Goal: Task Accomplishment & Management: Manage account settings

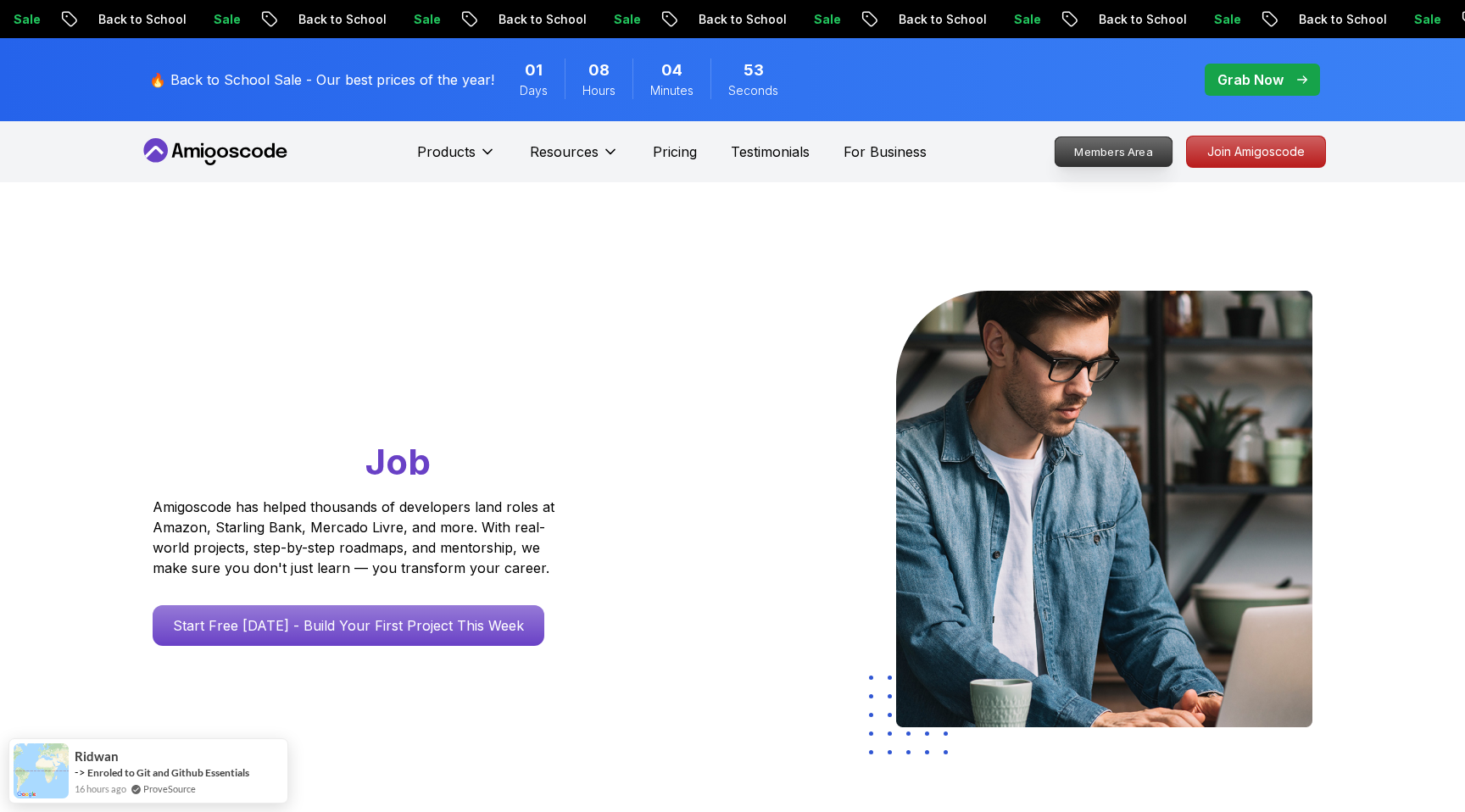
click at [1101, 150] on p "Members Area" at bounding box center [1114, 152] width 117 height 29
click at [1101, 149] on p "Dashboard" at bounding box center [1123, 152] width 98 height 29
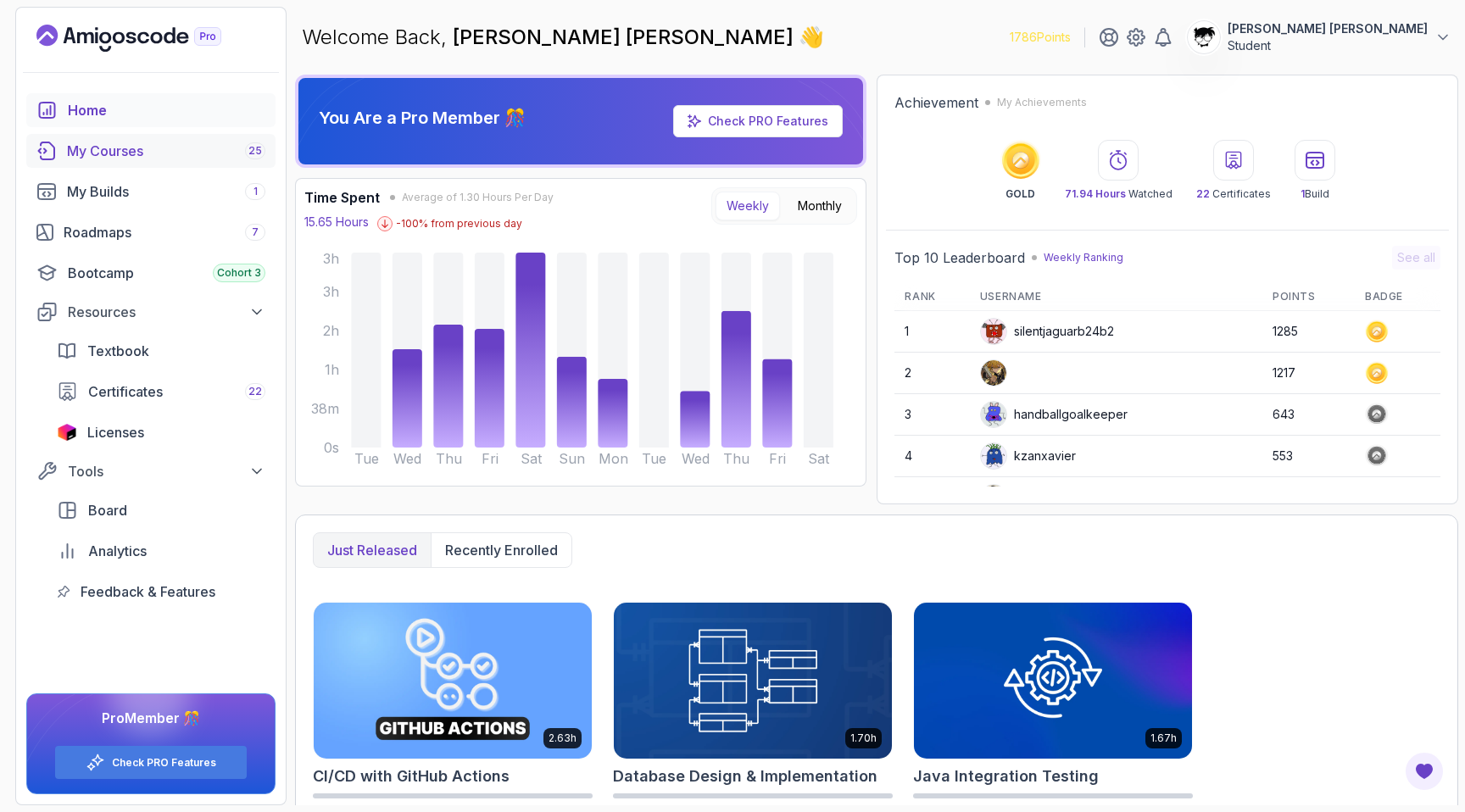
click at [114, 166] on link "My Courses 25" at bounding box center [150, 150] width 249 height 34
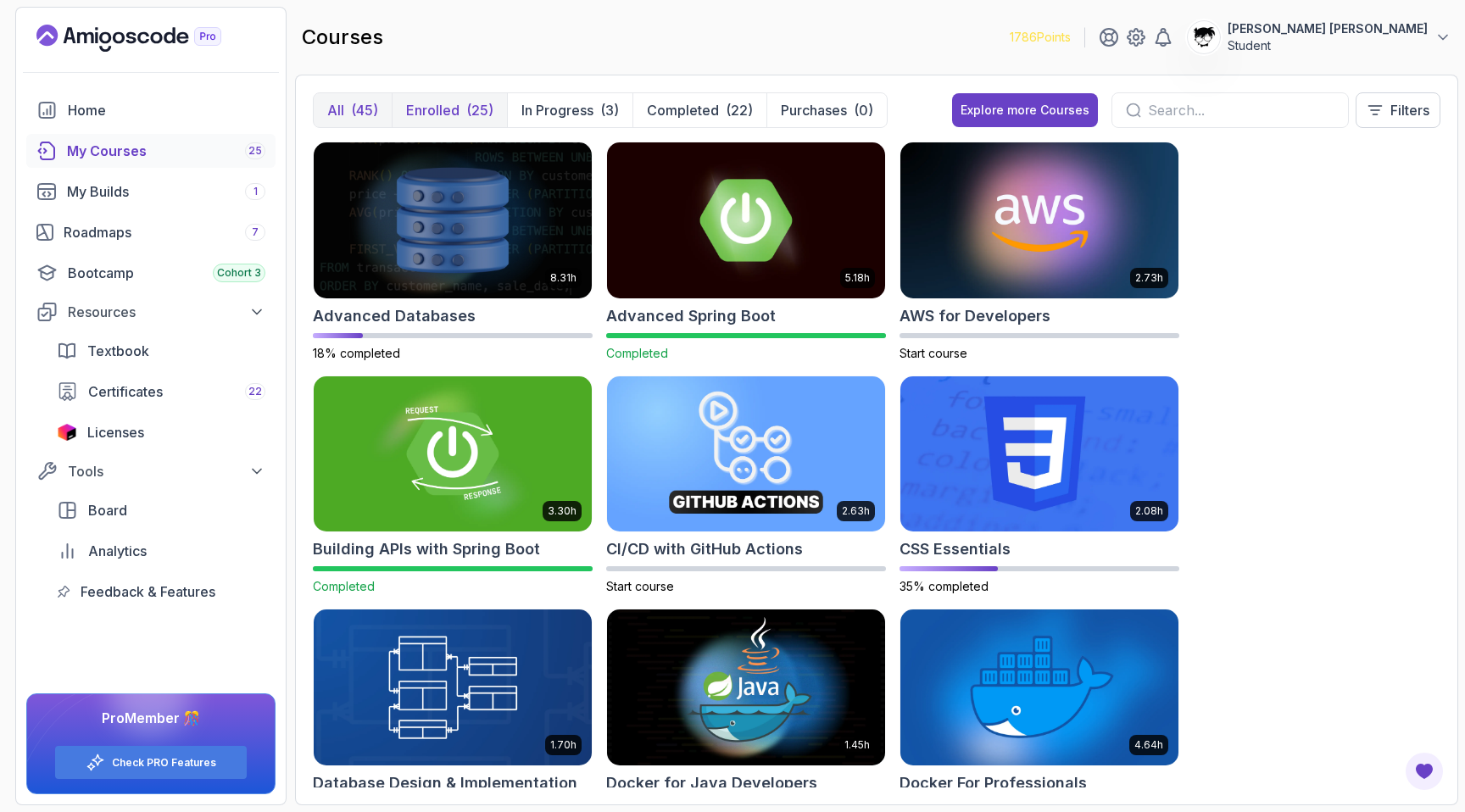
click at [463, 115] on button "Enrolled (25)" at bounding box center [449, 109] width 115 height 34
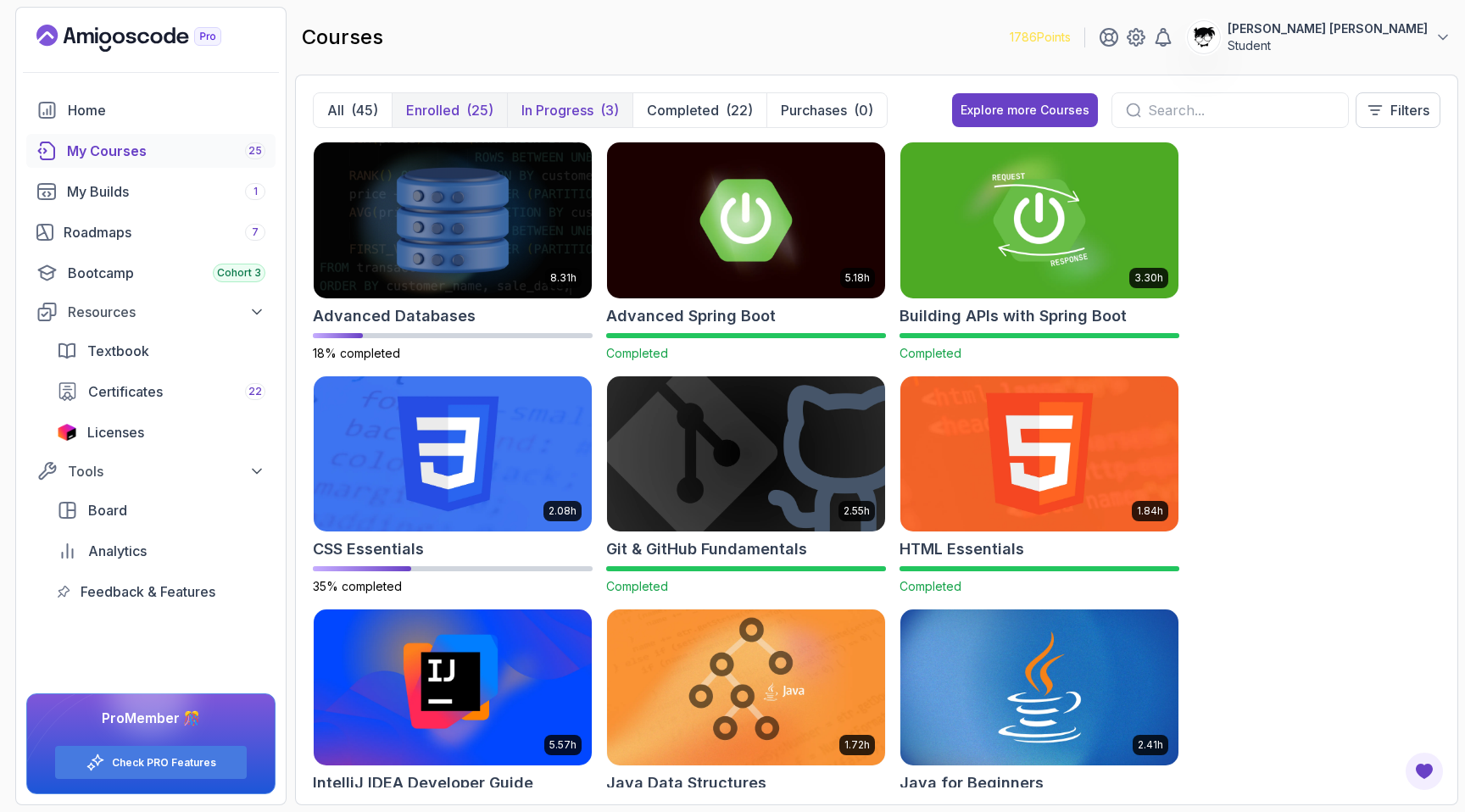
click at [554, 93] on button "In Progress (3)" at bounding box center [570, 109] width 126 height 34
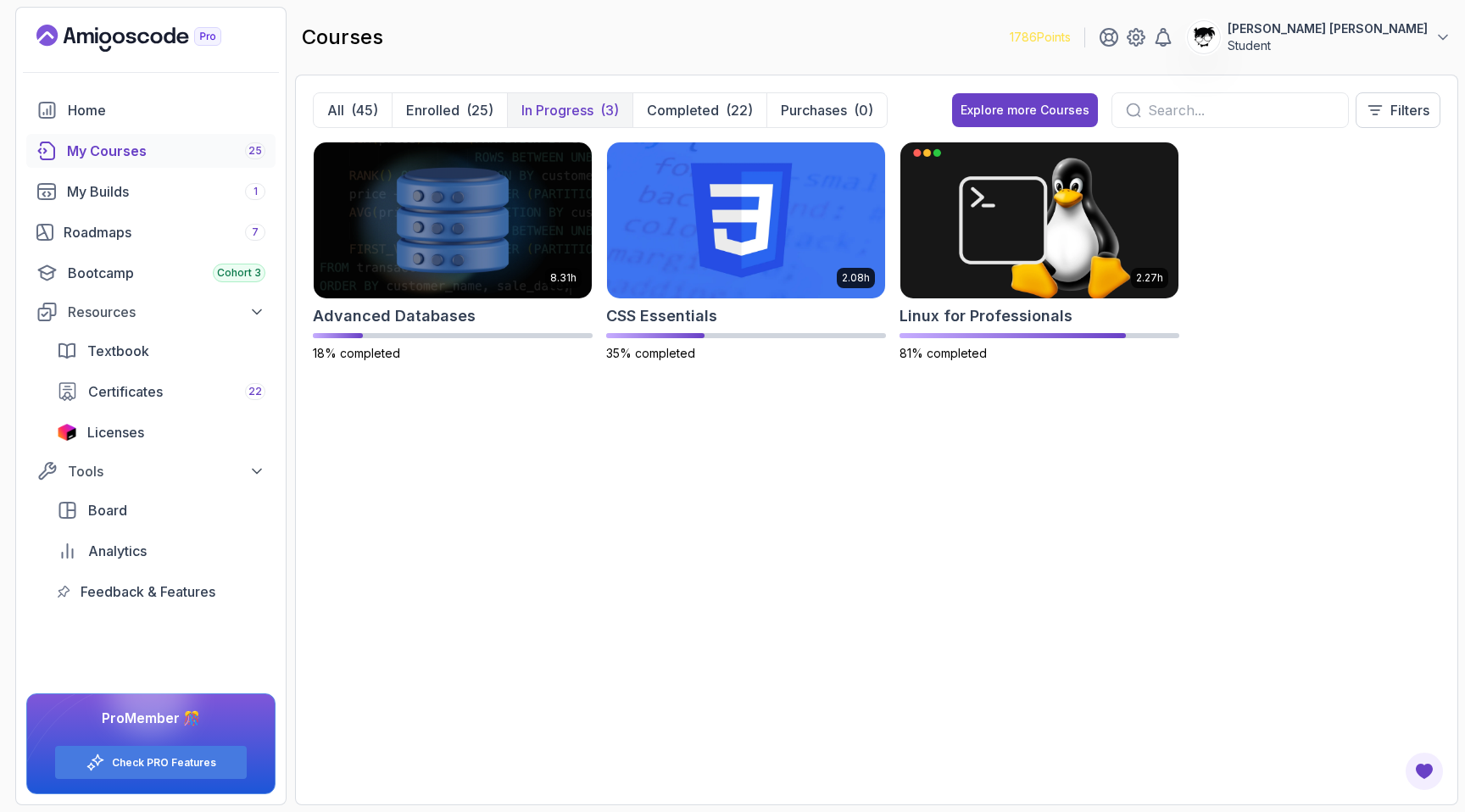
click at [1079, 553] on div "8.31h Advanced Databases 18% completed 2.08h CSS Essentials 35% completed 2.27h…" at bounding box center [876, 464] width 1128 height 645
